Goal: Task Accomplishment & Management: Use online tool/utility

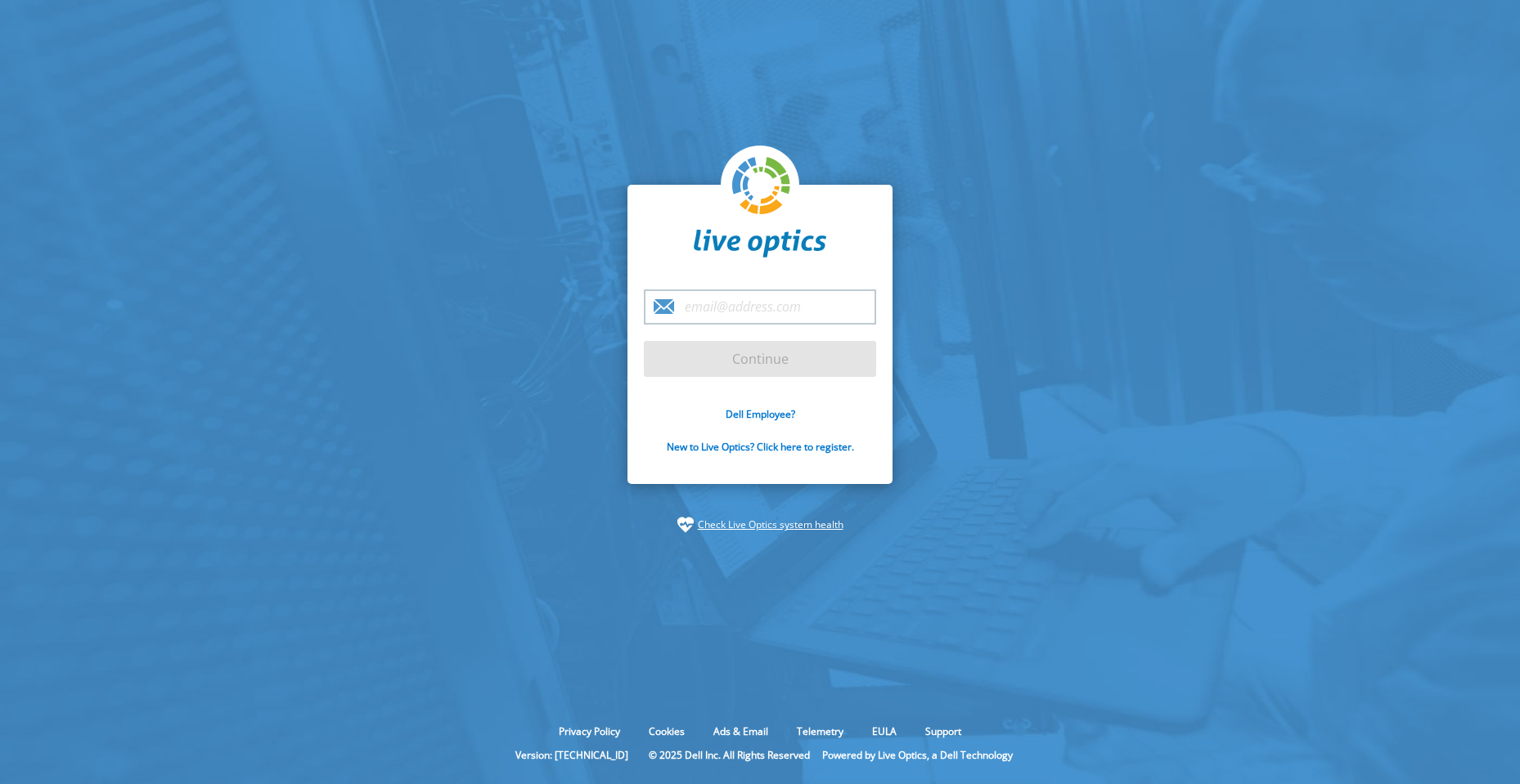
click at [730, 312] on input "email" at bounding box center [760, 307] width 232 height 35
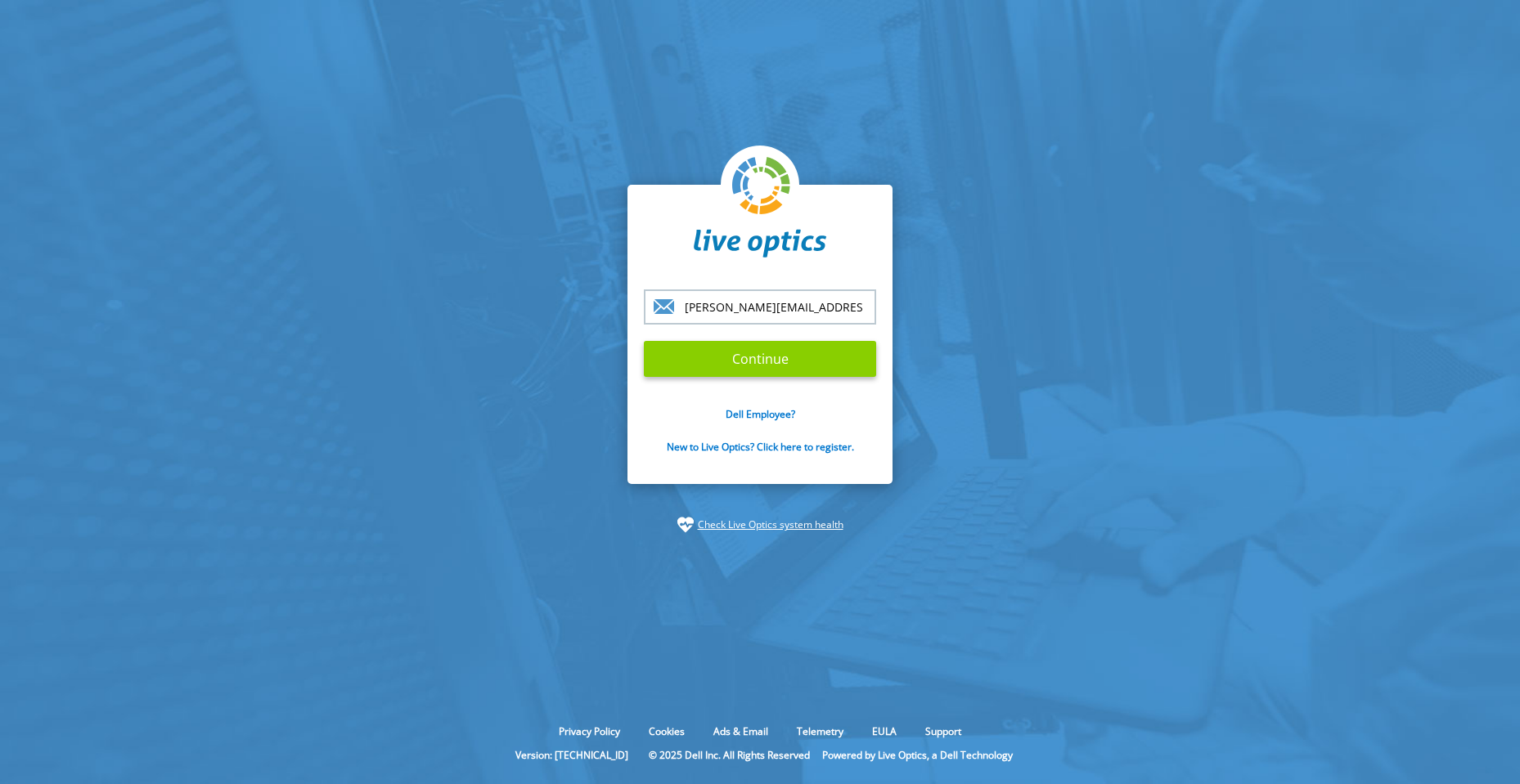
type input "[PERSON_NAME][EMAIL_ADDRESS][DOMAIN_NAME]"
click at [777, 360] on input "Continue" at bounding box center [760, 359] width 232 height 36
click at [761, 362] on input "Continue" at bounding box center [760, 359] width 232 height 36
click at [750, 352] on input "Continue" at bounding box center [760, 359] width 232 height 36
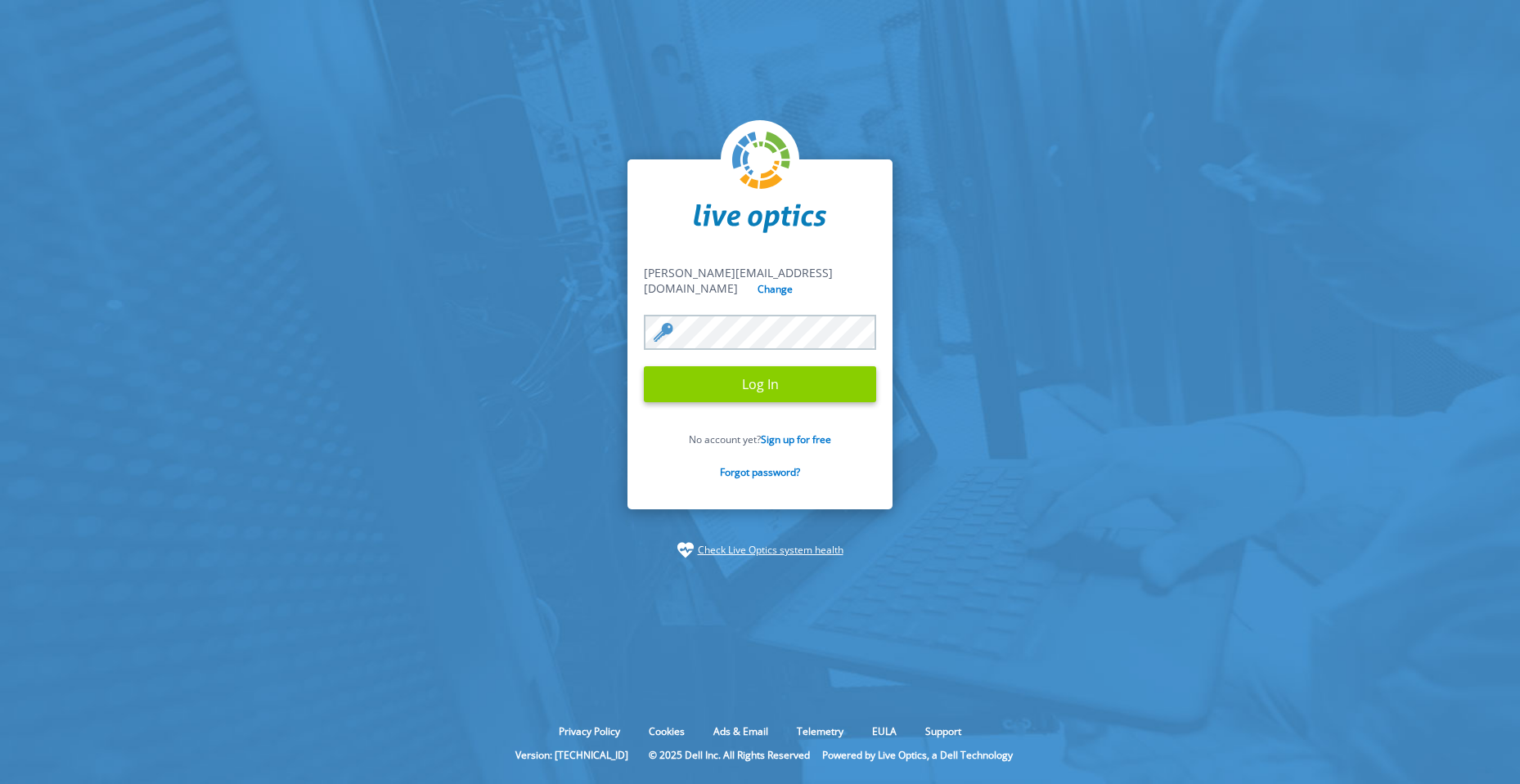
click at [761, 387] on input "Log In" at bounding box center [760, 384] width 232 height 36
click at [755, 369] on input "Log In" at bounding box center [760, 384] width 232 height 36
click at [765, 374] on input "Log In" at bounding box center [760, 384] width 232 height 36
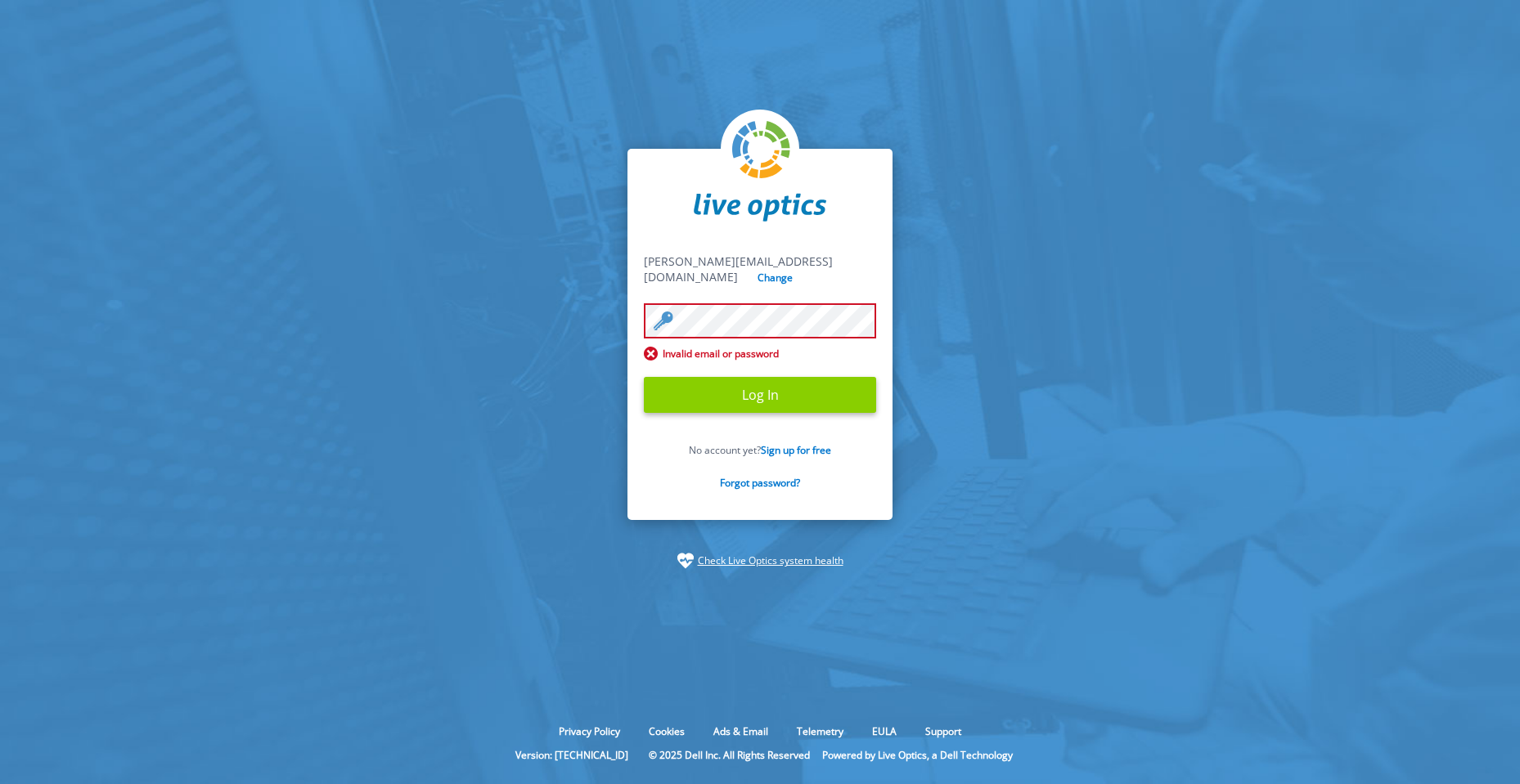
click at [774, 385] on input "Log In" at bounding box center [760, 395] width 232 height 36
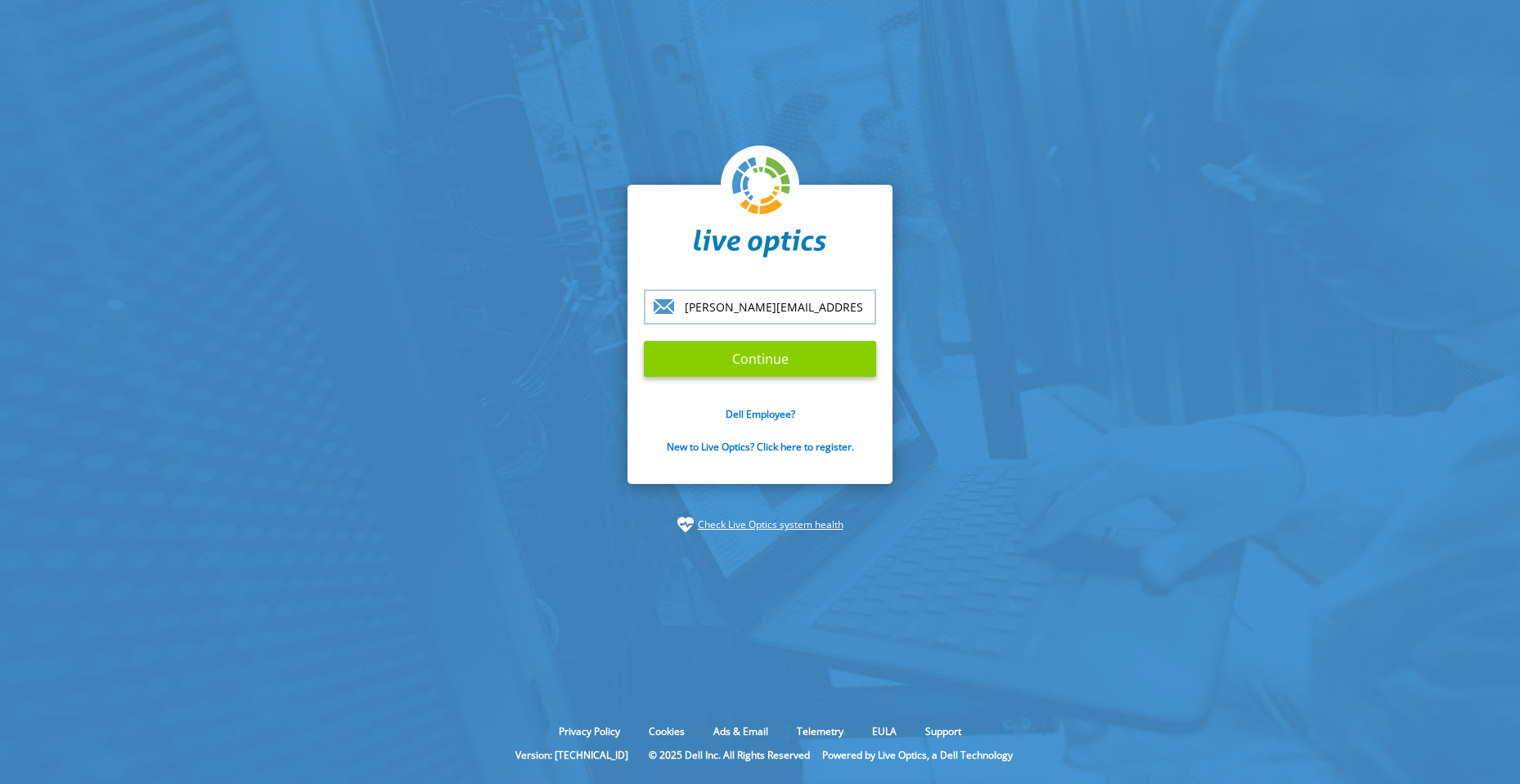
type input "[PERSON_NAME][EMAIL_ADDRESS][DOMAIN_NAME]"
click at [789, 364] on input "Continue" at bounding box center [760, 359] width 232 height 36
click at [757, 355] on input "Continue" at bounding box center [760, 359] width 232 height 36
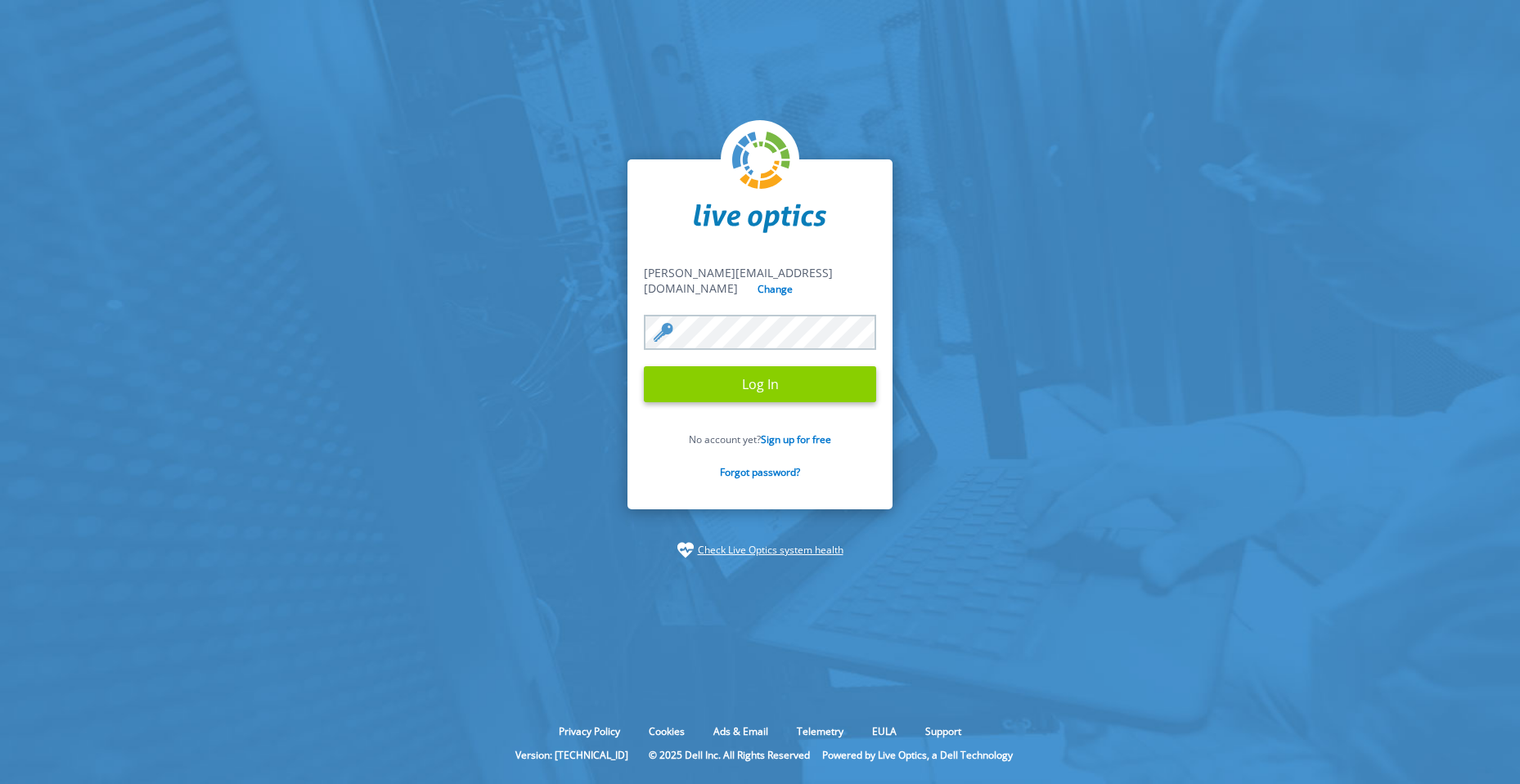
click at [765, 373] on input "Log In" at bounding box center [760, 384] width 232 height 36
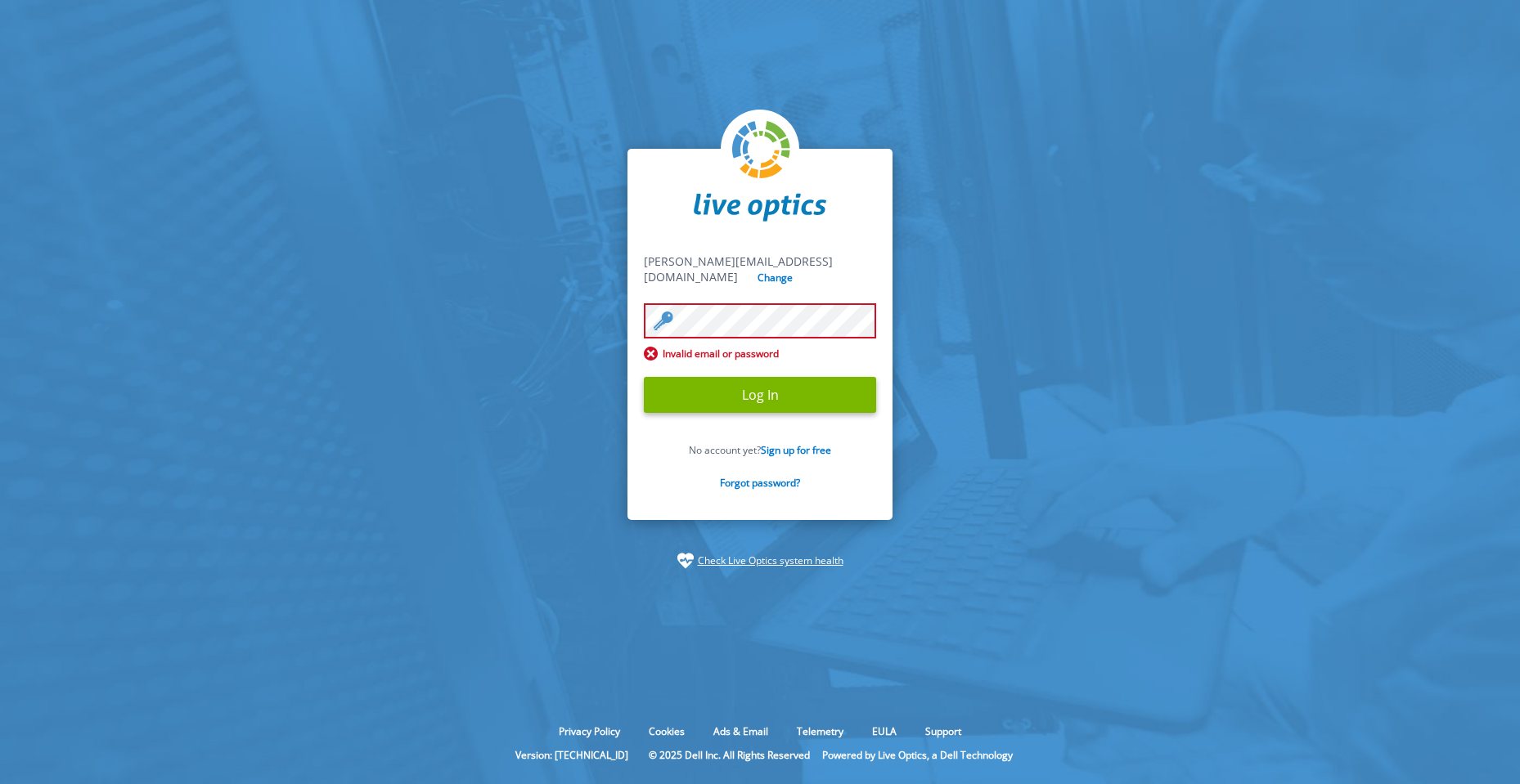
click at [1454, 117] on section "blazek@cs.mfcr.cz blazek@cs.mfcr.cz Change Invalid email or password Log In No …" at bounding box center [760, 359] width 1520 height 718
click at [768, 387] on input "Log In" at bounding box center [760, 395] width 232 height 36
click at [748, 384] on input "Log In" at bounding box center [760, 395] width 232 height 36
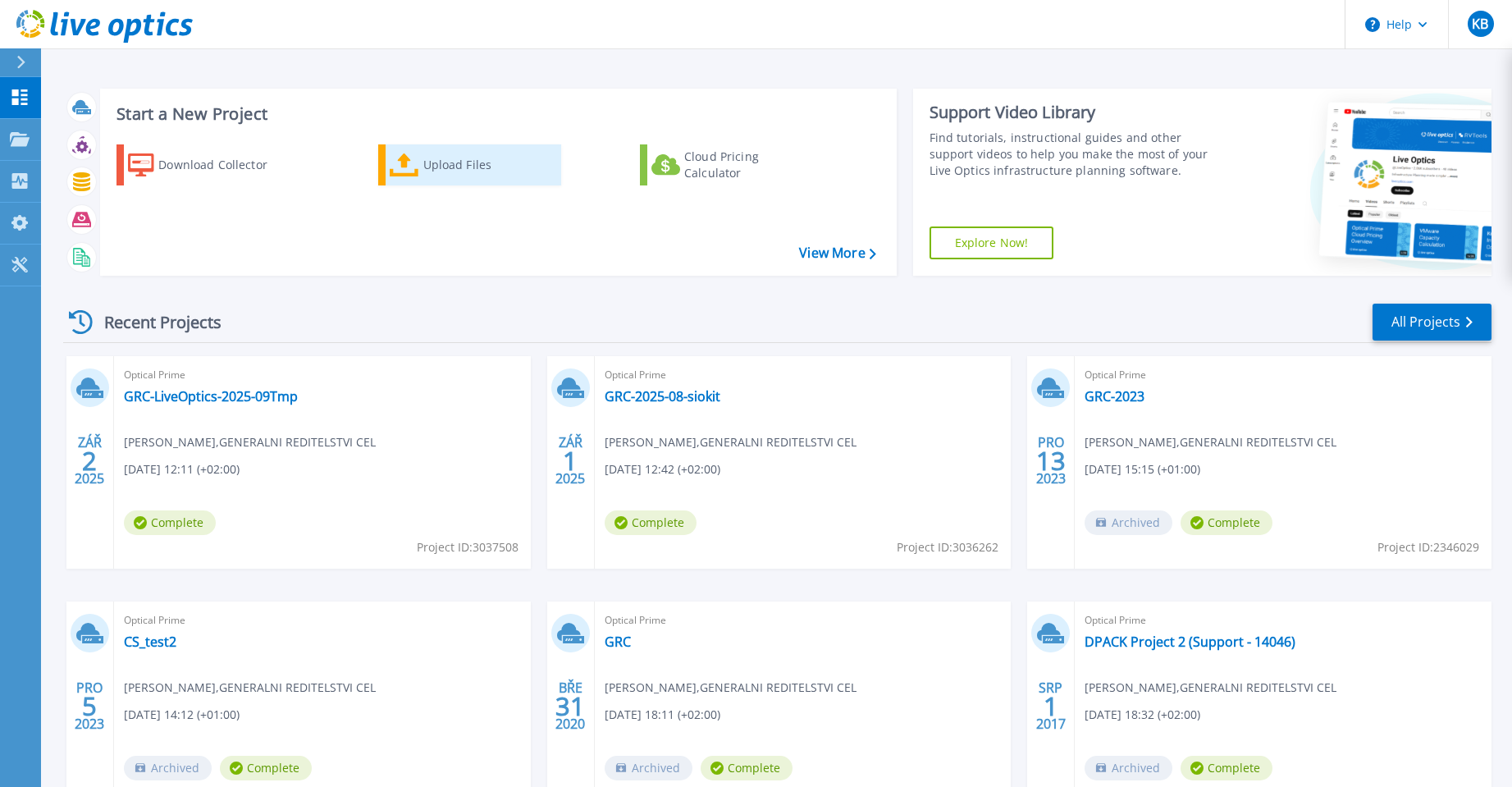
click at [454, 163] on div "Upload Files" at bounding box center [489, 165] width 132 height 33
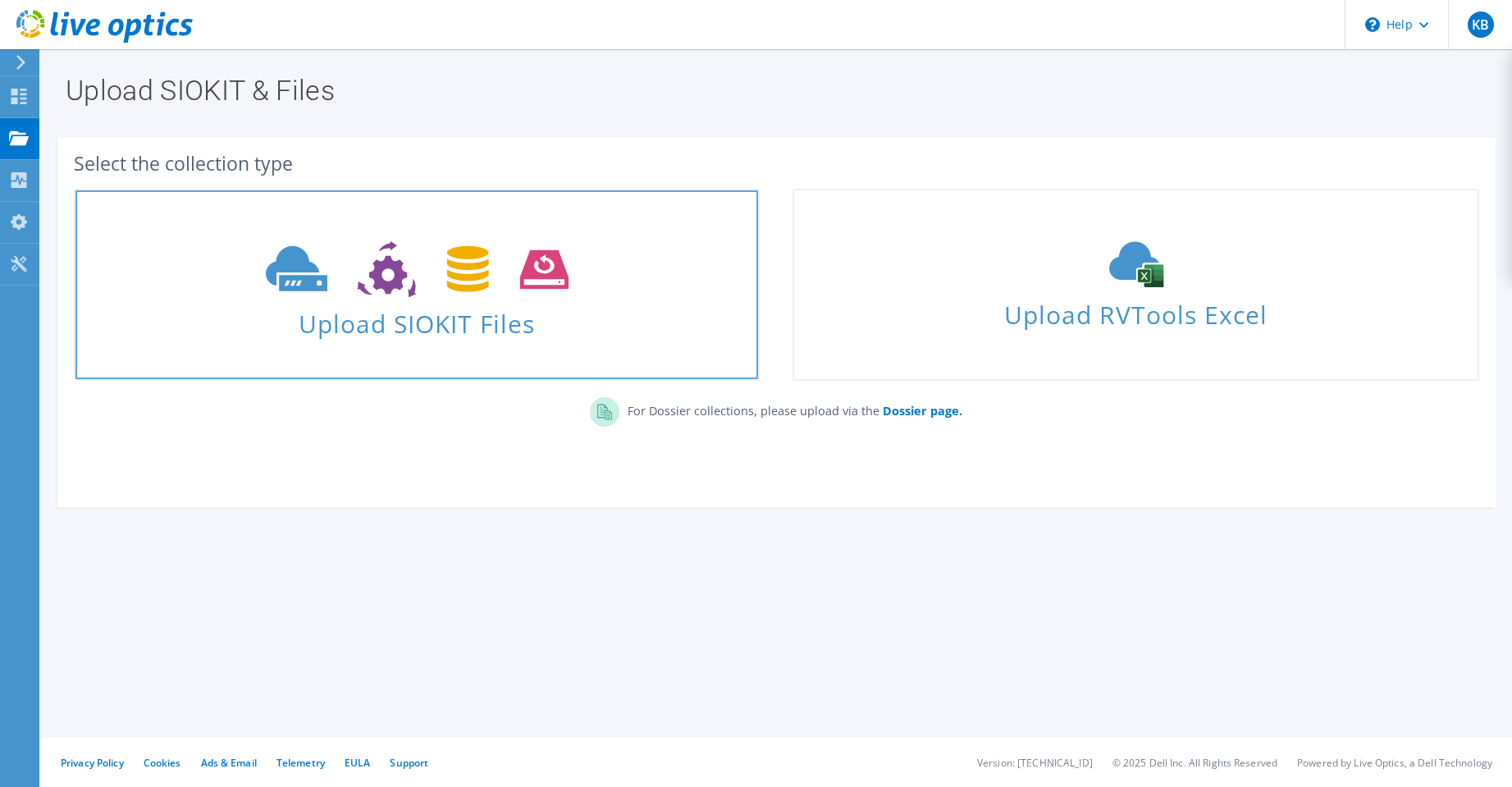
click at [386, 326] on span "Upload SIOKIT Files" at bounding box center [416, 318] width 682 height 35
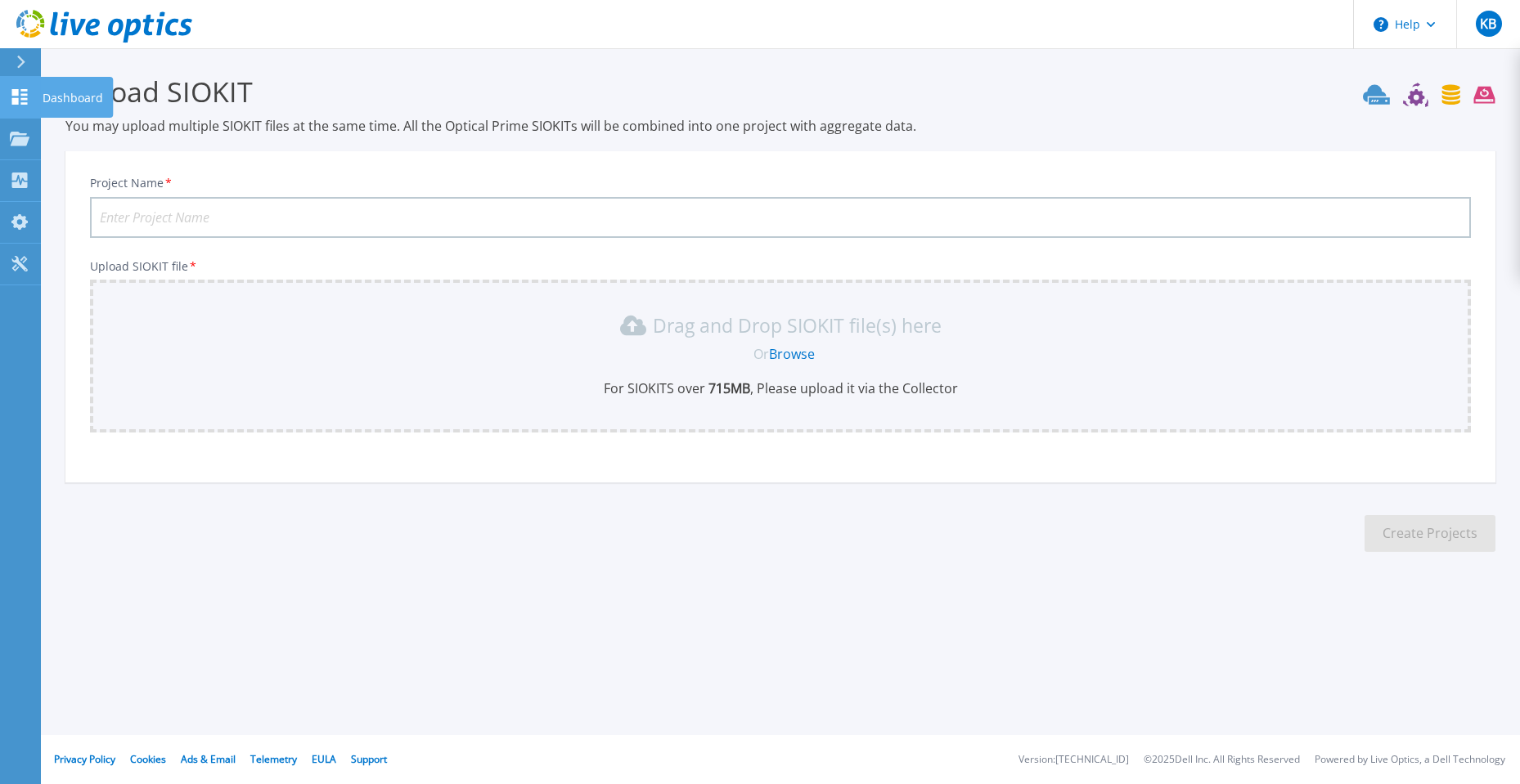
click at [14, 94] on icon at bounding box center [20, 97] width 15 height 15
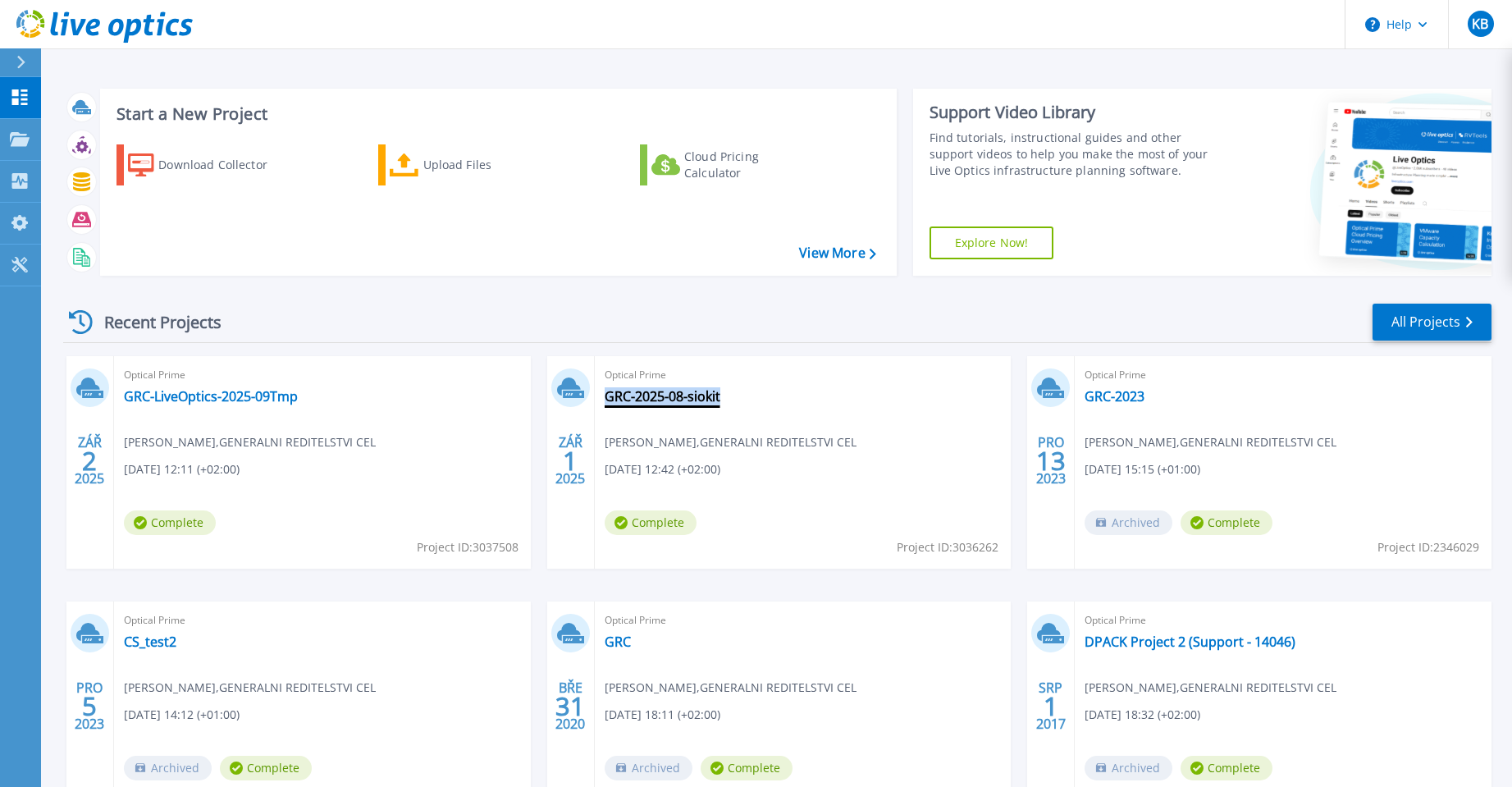
drag, startPoint x: 722, startPoint y: 394, endPoint x: 606, endPoint y: 394, distance: 116.0
click at [606, 394] on div "Optical Prime GRC-2025-08-[PERSON_NAME] , GENERALNI REDITELSTVI CEL [DATE] 12:4…" at bounding box center [803, 462] width 416 height 212
copy link "GRC-2025-08-siokit"
click at [462, 158] on div "Upload Files" at bounding box center [489, 165] width 132 height 33
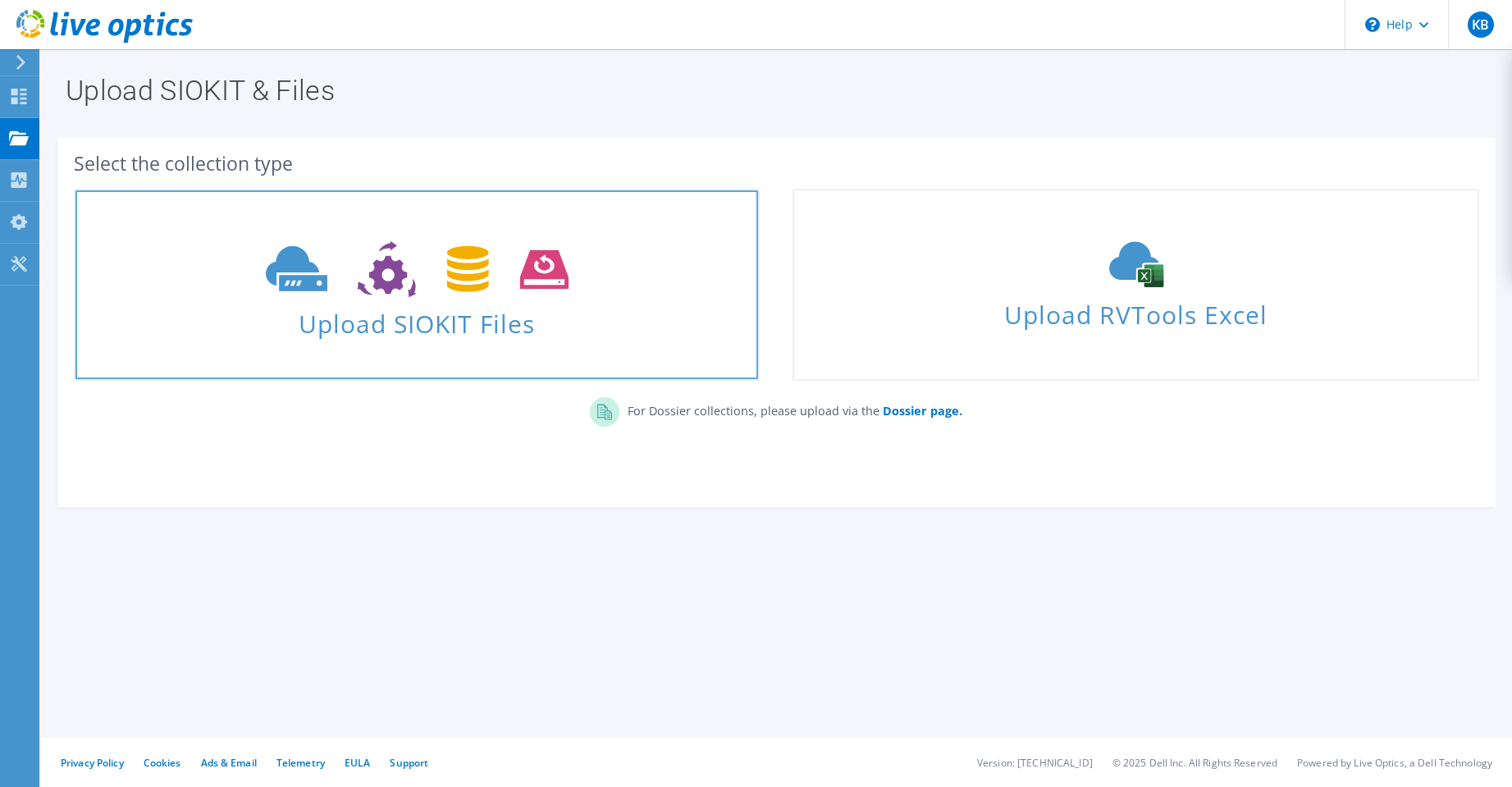
click at [405, 317] on span "Upload SIOKIT Files" at bounding box center [416, 318] width 682 height 35
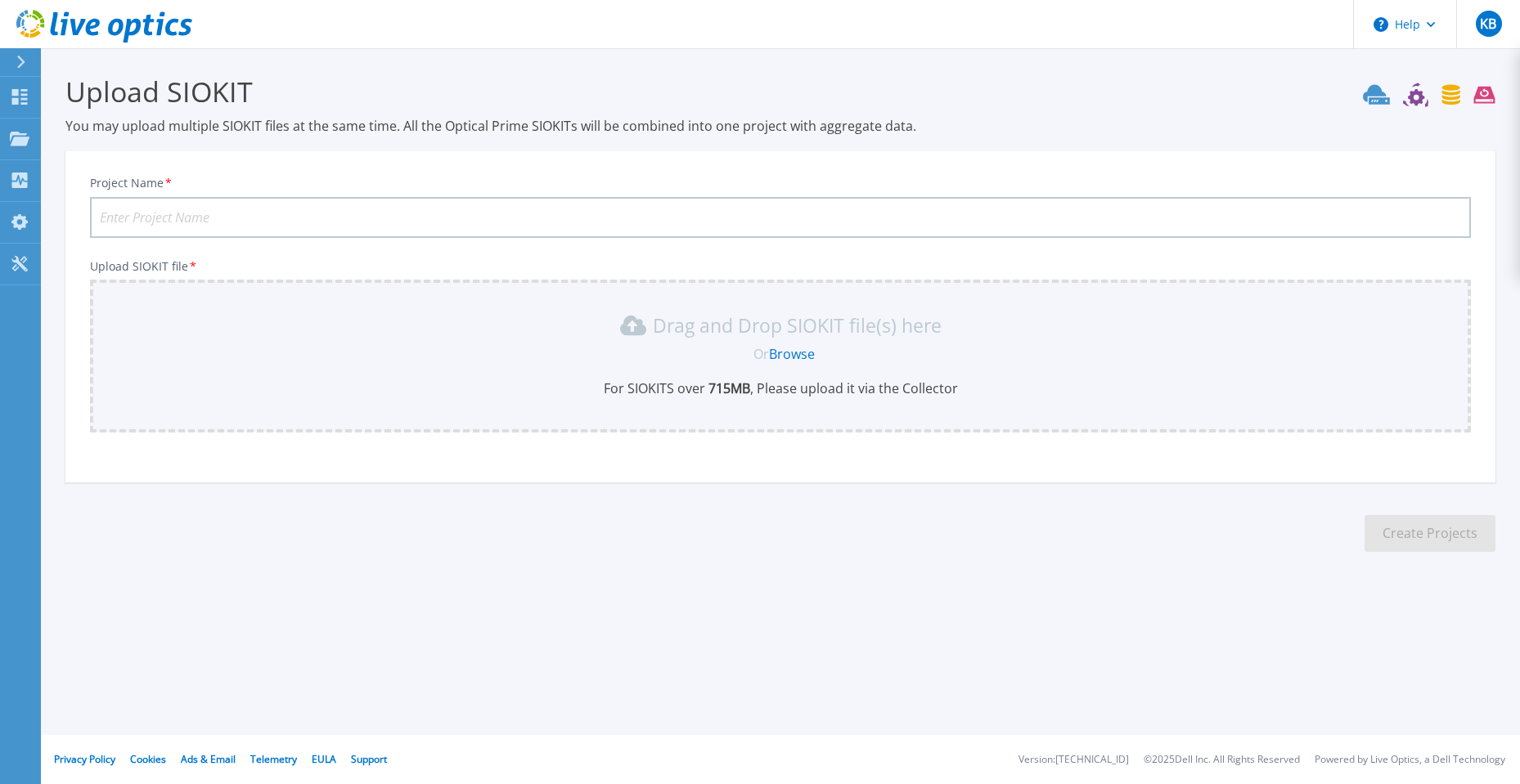
click at [290, 211] on input "Project Name *" at bounding box center [780, 217] width 1380 height 41
paste input "GRC-2025-08-siokit"
type input "GRC-2025-09-siokit"
click at [777, 356] on link "Browse" at bounding box center [792, 354] width 46 height 18
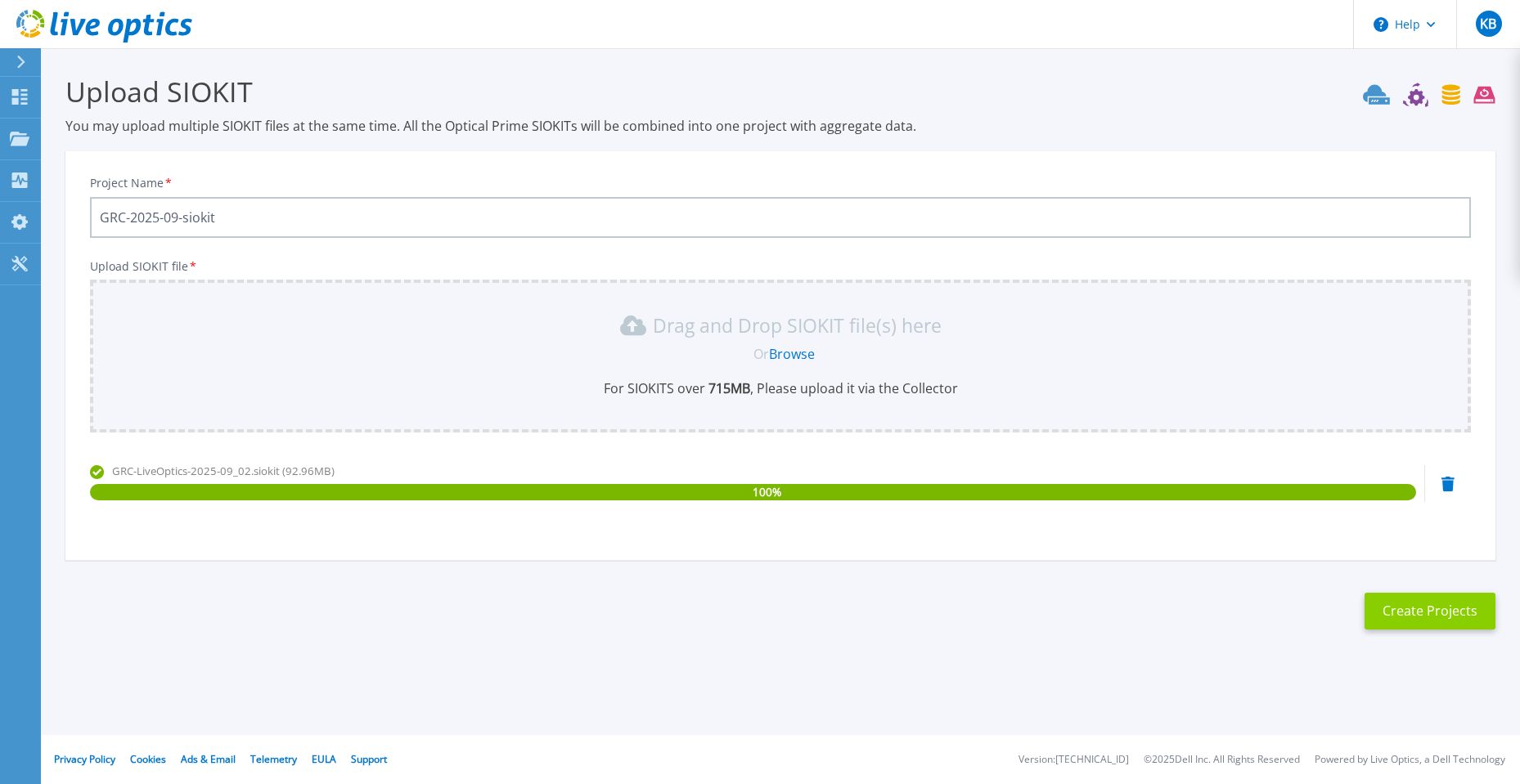
click at [1429, 608] on button "Create Projects" at bounding box center [1430, 611] width 131 height 37
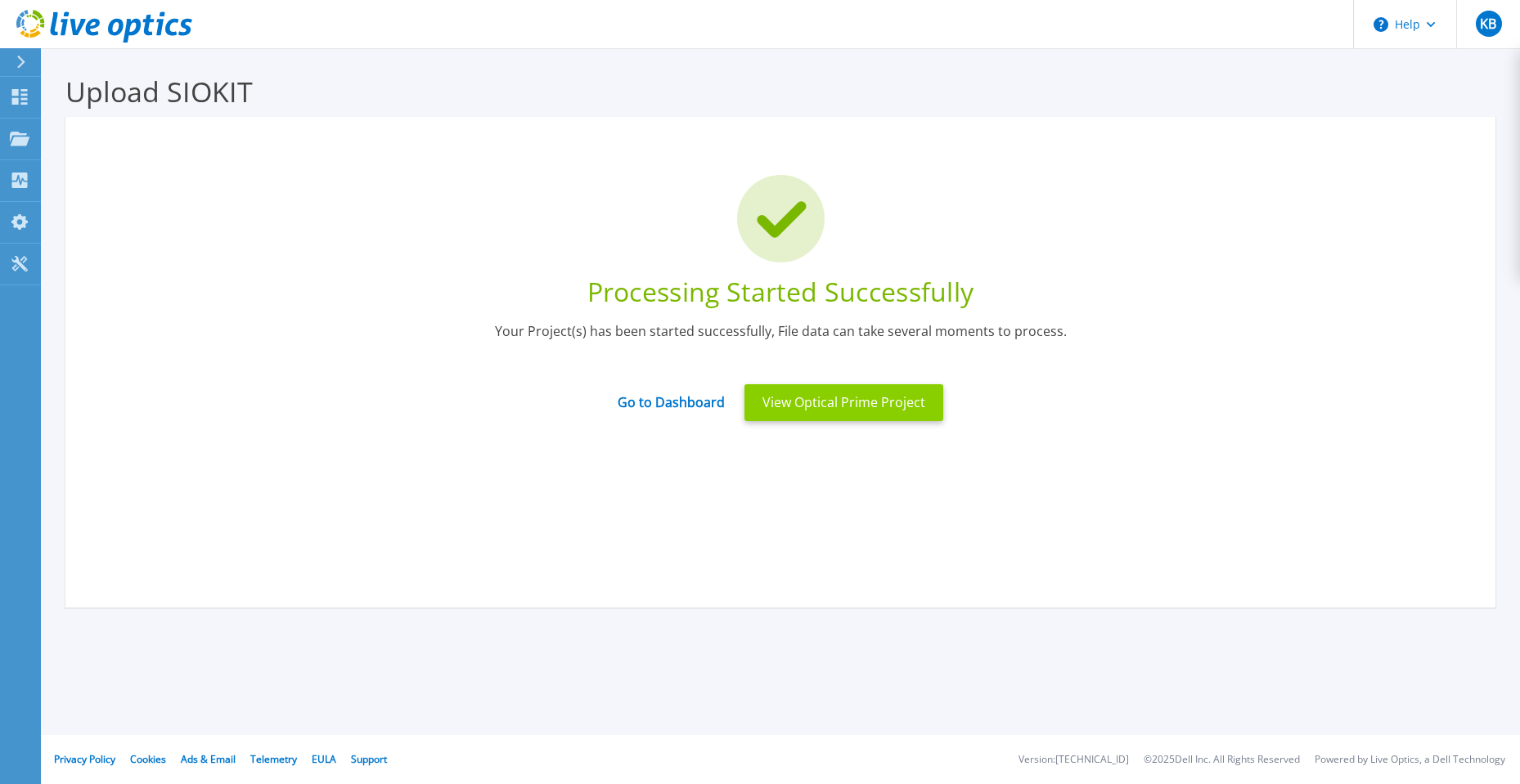
click at [874, 403] on button "View Optical Prime Project" at bounding box center [843, 402] width 199 height 37
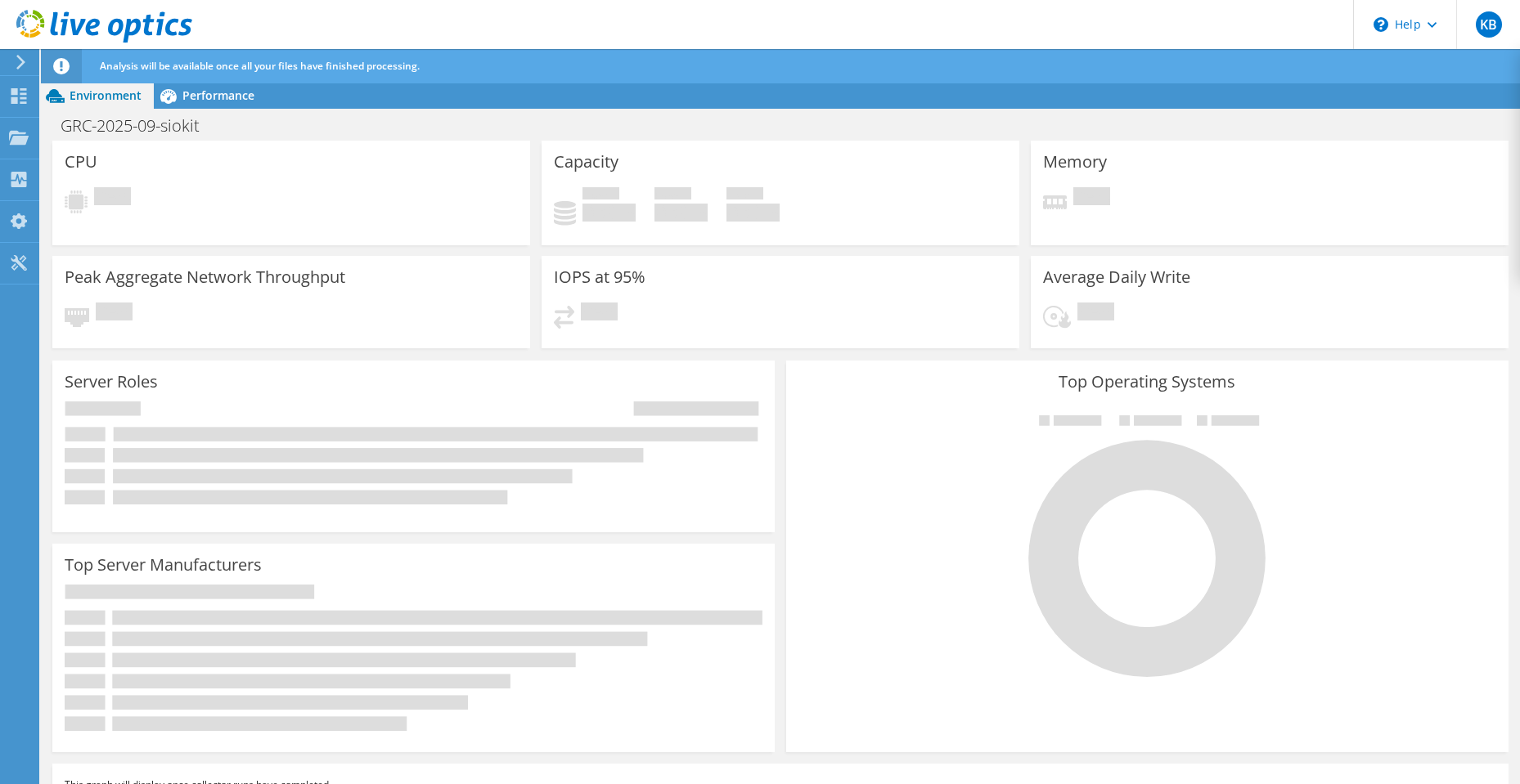
scroll to position [20, 0]
click at [211, 95] on span "Performance" at bounding box center [218, 95] width 72 height 15
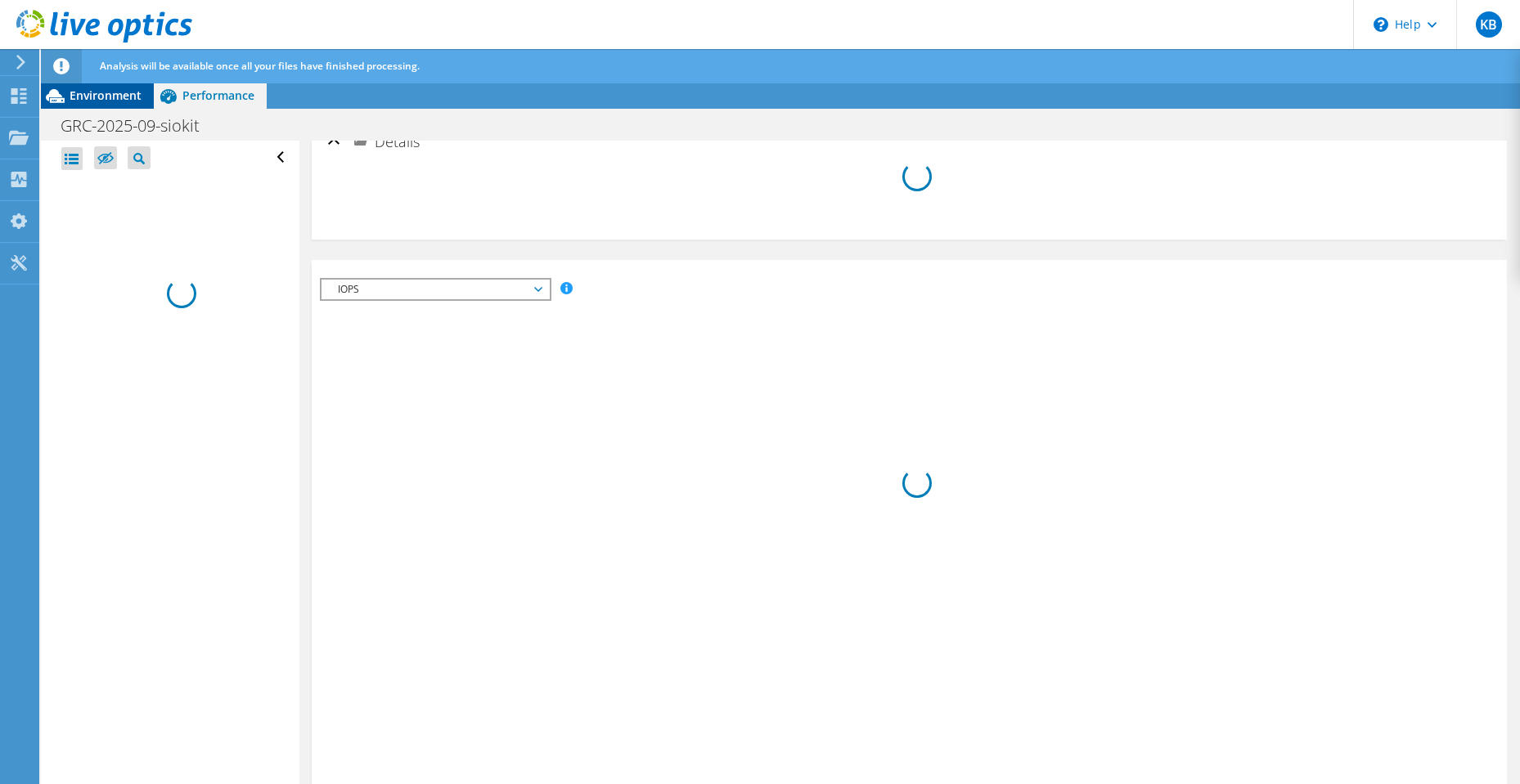
click at [119, 90] on span "Environment" at bounding box center [106, 95] width 72 height 15
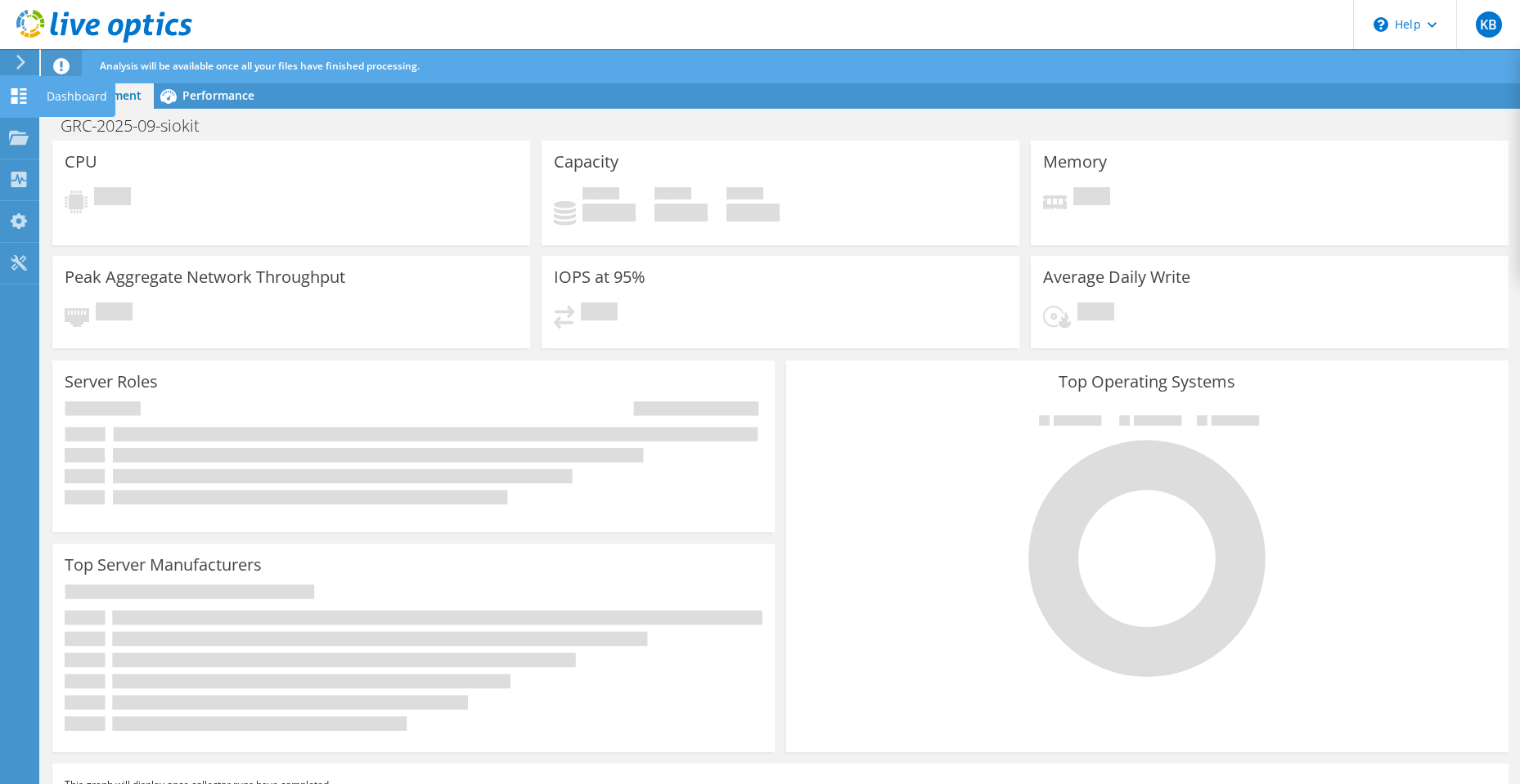
click at [25, 94] on use at bounding box center [19, 96] width 15 height 15
